Goal: Information Seeking & Learning: Learn about a topic

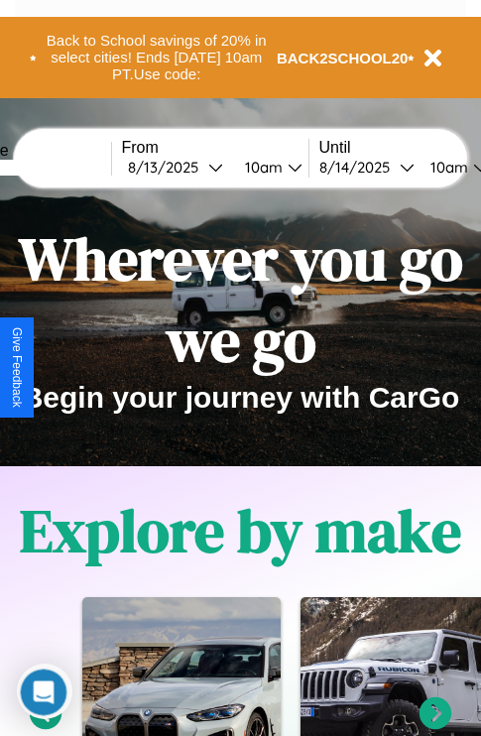
scroll to position [2402, 0]
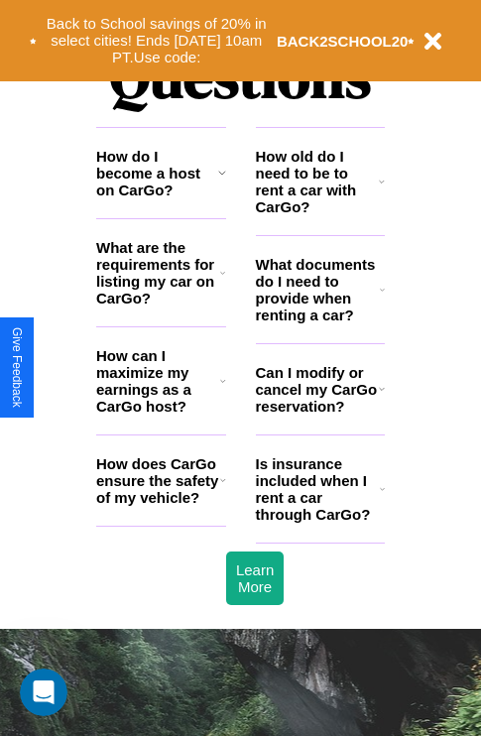
click at [319, 321] on h3 "What documents do I need to provide when renting a car?" at bounding box center [318, 289] width 125 height 67
click at [319, 213] on h3 "How old do I need to be to rent a car with CarGo?" at bounding box center [318, 181] width 124 height 67
click at [161, 198] on h3 "How do I become a host on CarGo?" at bounding box center [157, 173] width 122 height 51
click at [319, 521] on h3 "Is insurance included when I rent a car through CarGo?" at bounding box center [318, 488] width 124 height 67
click at [381, 397] on icon at bounding box center [382, 389] width 6 height 16
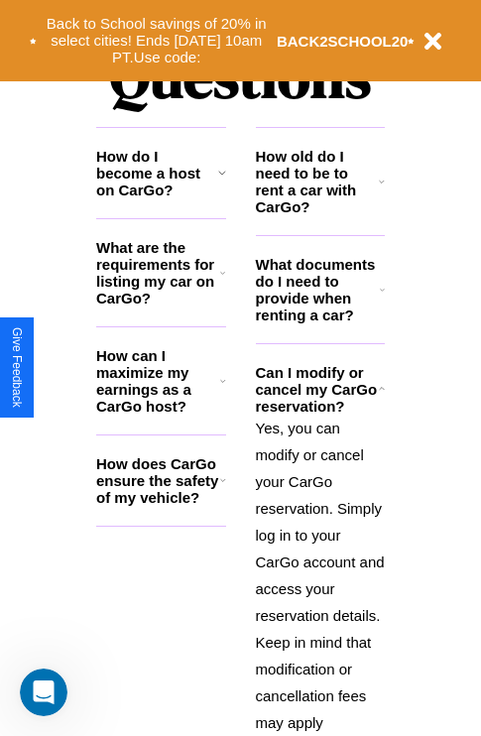
click at [319, 213] on h3 "How old do I need to be to rent a car with CarGo?" at bounding box center [318, 181] width 124 height 67
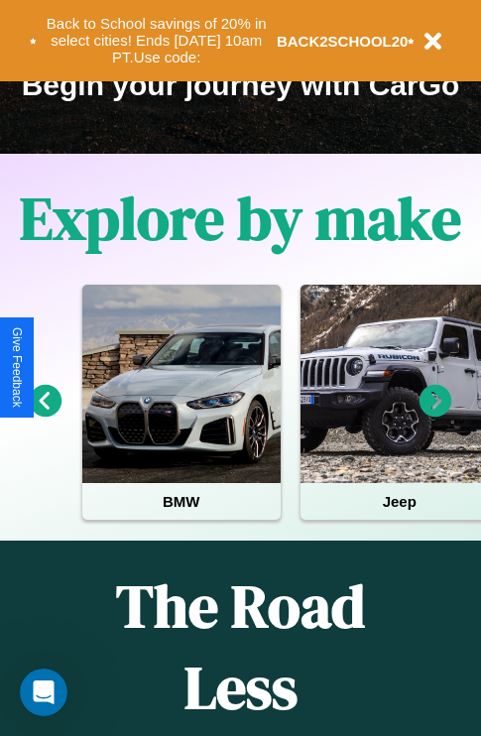
scroll to position [305, 0]
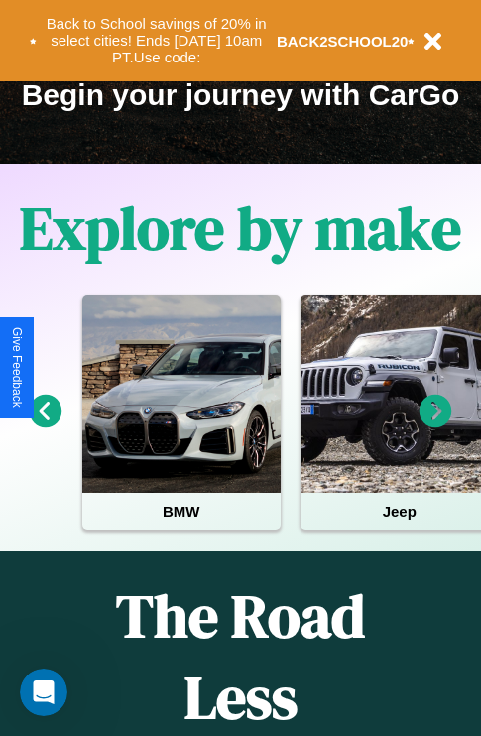
click at [435, 424] on icon at bounding box center [435, 411] width 33 height 33
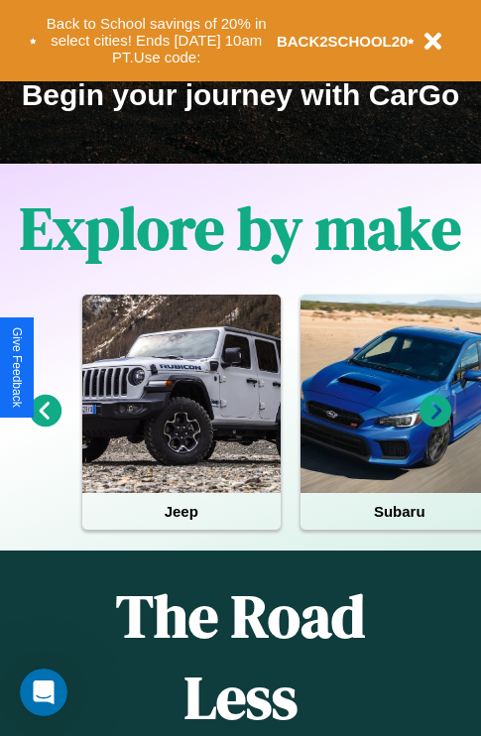
click at [435, 424] on icon at bounding box center [435, 411] width 33 height 33
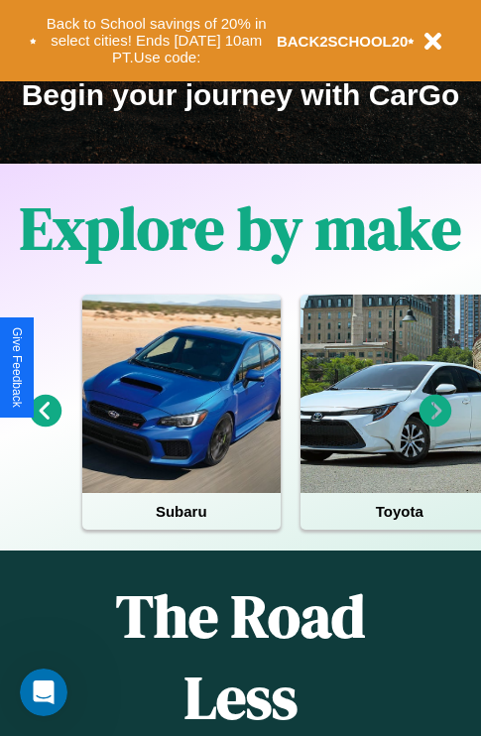
click at [435, 424] on icon at bounding box center [435, 411] width 33 height 33
